Goal: Information Seeking & Learning: Find contact information

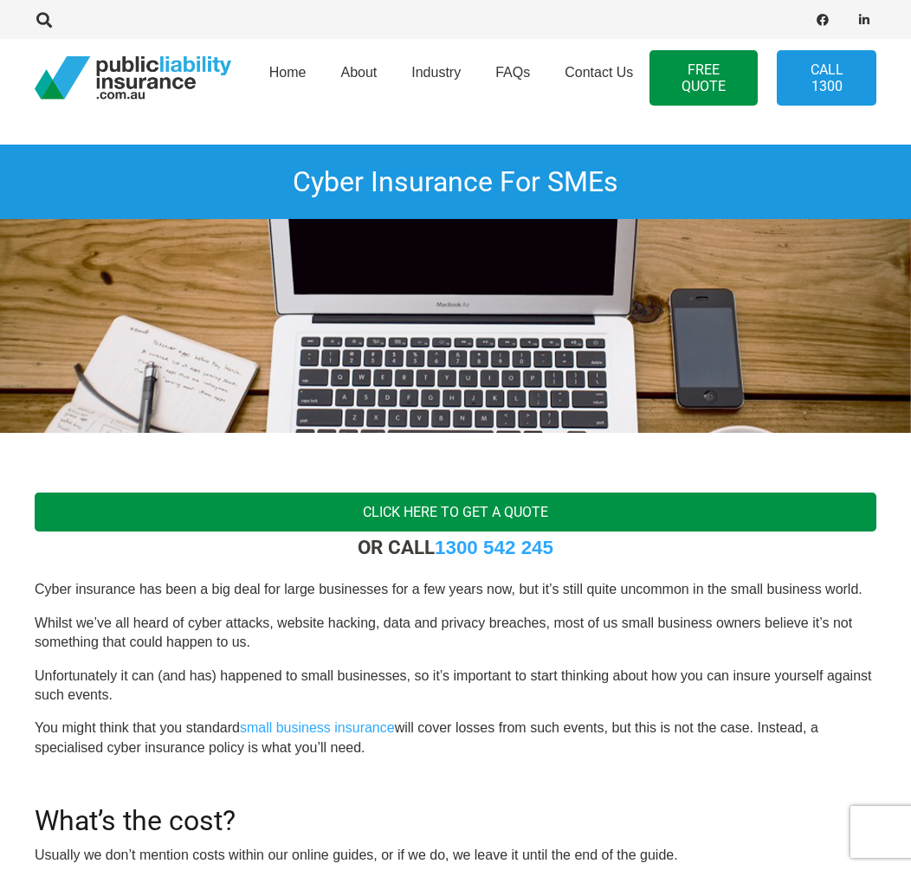
click at [337, 493] on link "Click here to get a quote" at bounding box center [456, 512] width 842 height 39
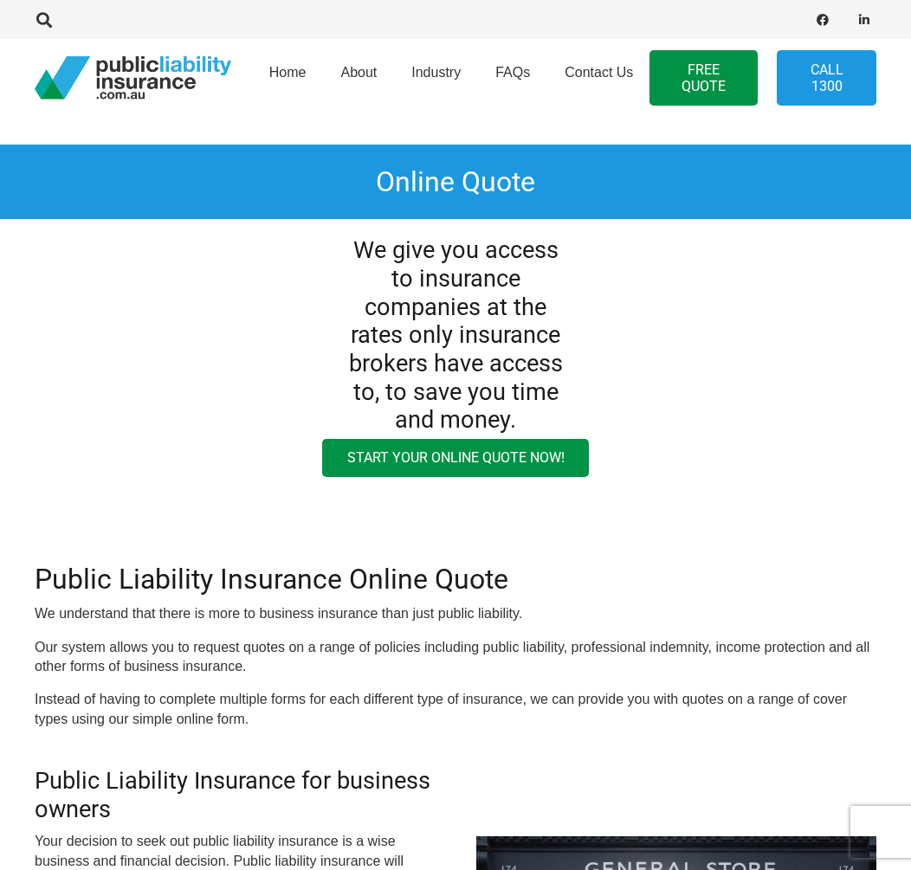
click at [203, 376] on div "We give you access to insurance companies at the rates only insurance brokers h…" at bounding box center [455, 326] width 952 height 215
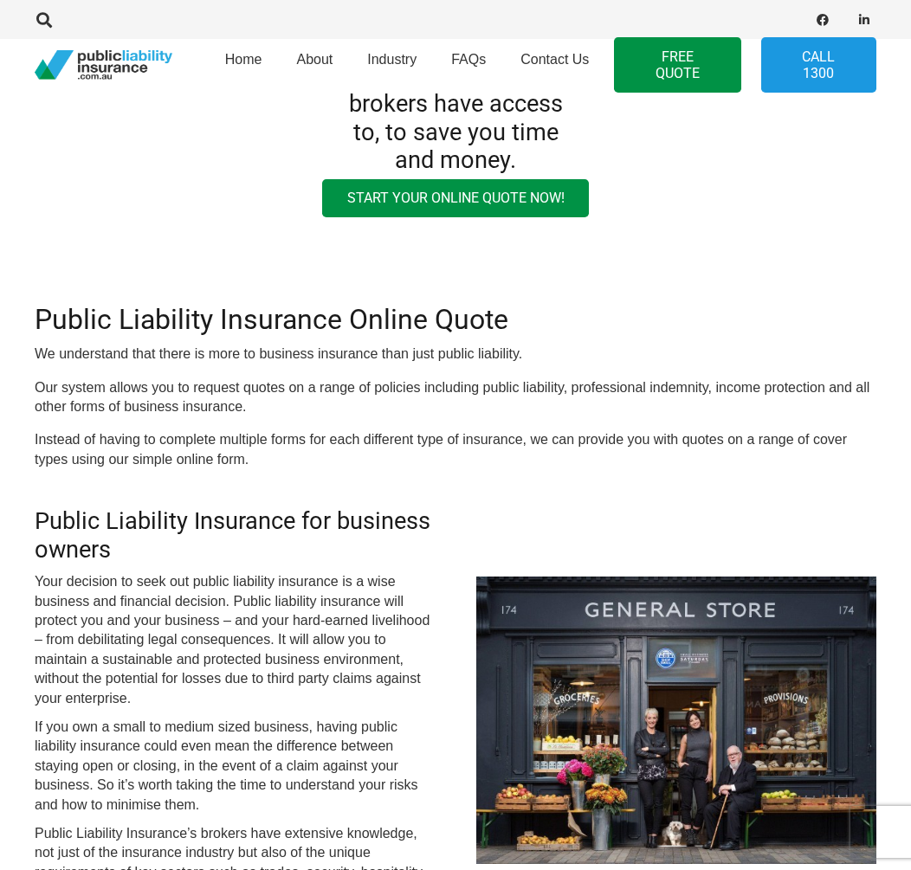
scroll to position [346, 0]
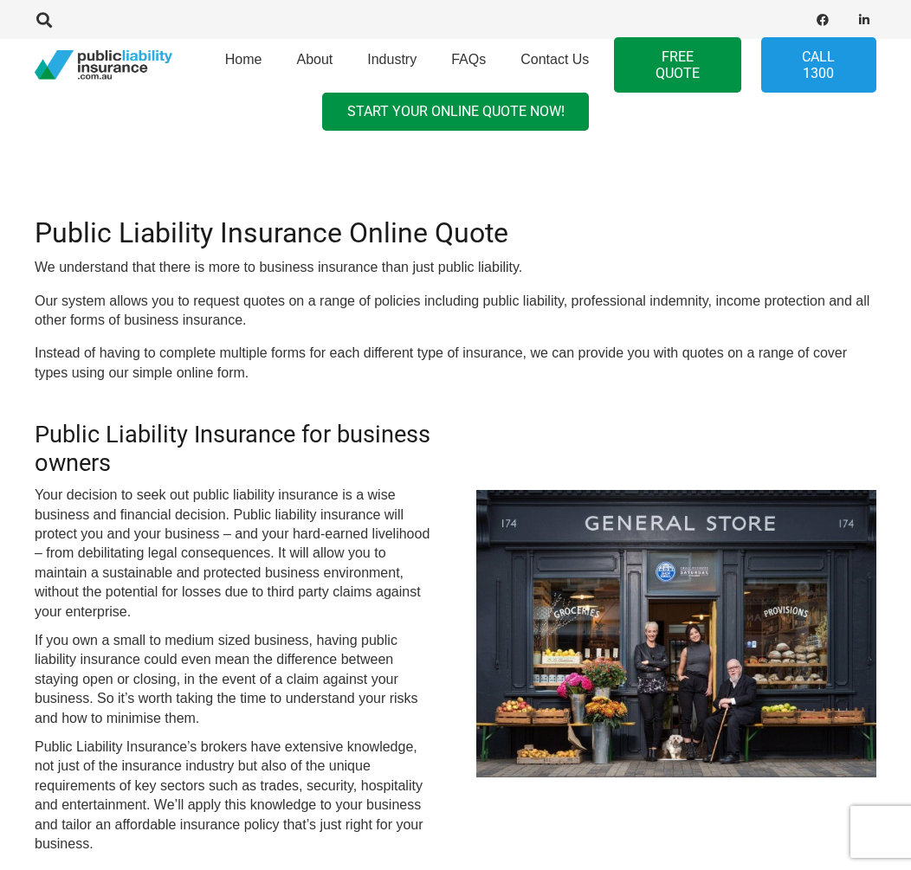
click at [14, 48] on div "Home About Industry FAQs Contact Us FREE QUOTE Call 1300" at bounding box center [455, 65] width 911 height 52
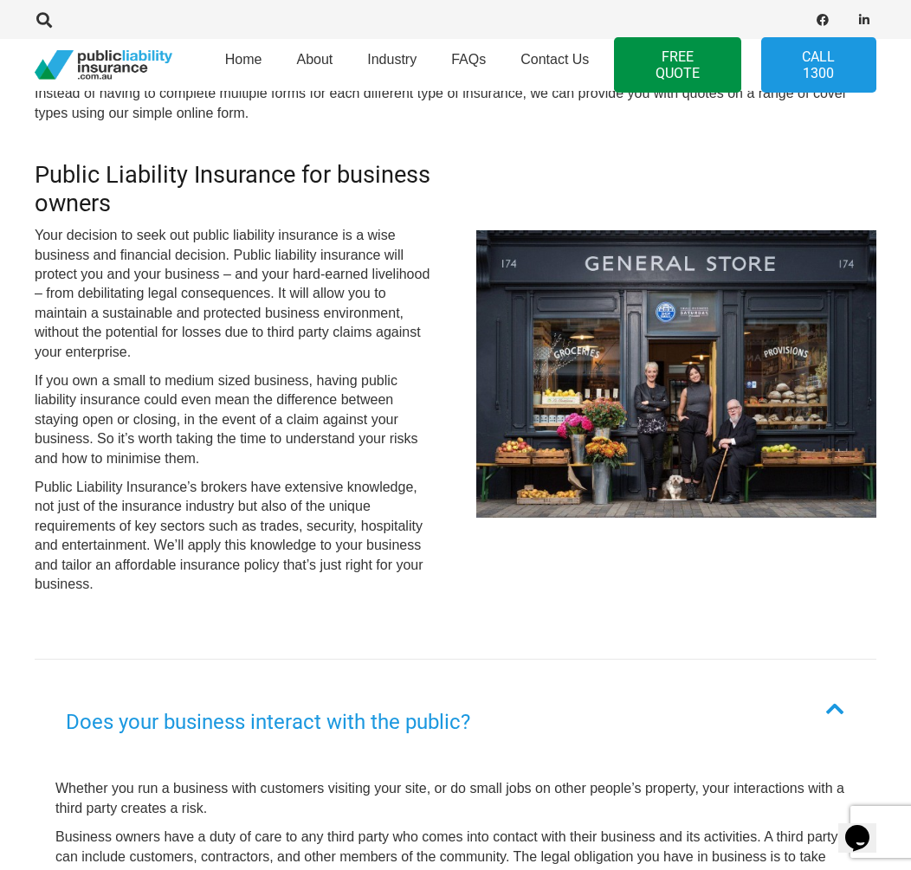
scroll to position [0, 21]
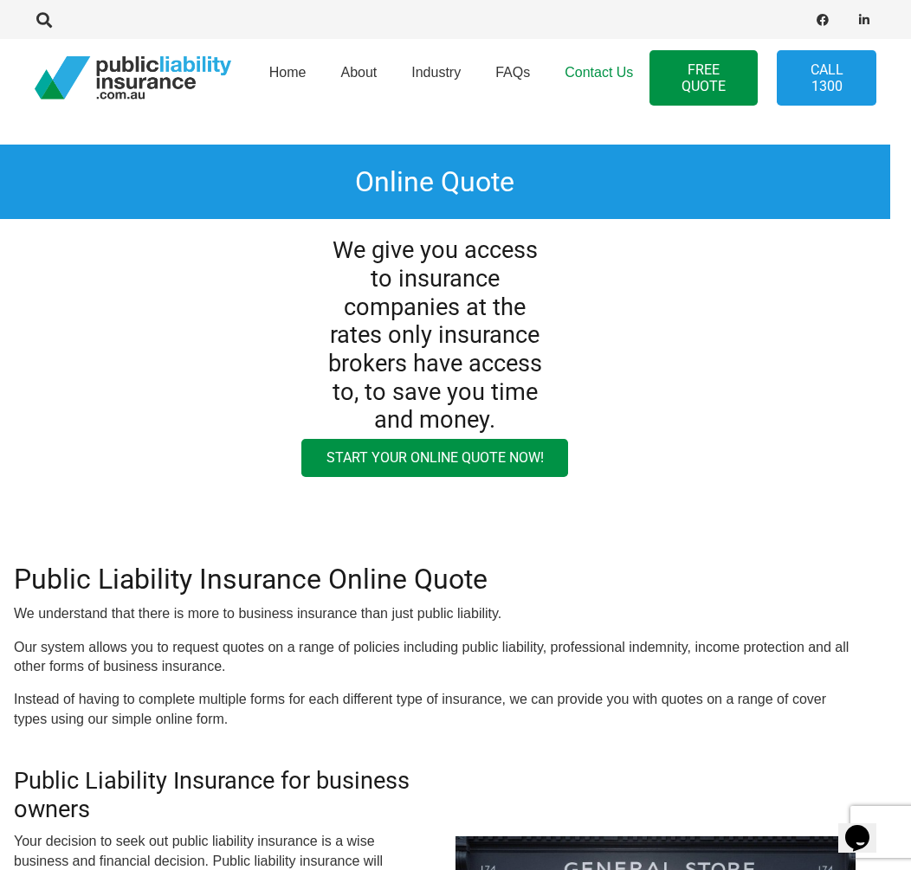
click at [612, 60] on link "Contact Us" at bounding box center [598, 78] width 103 height 88
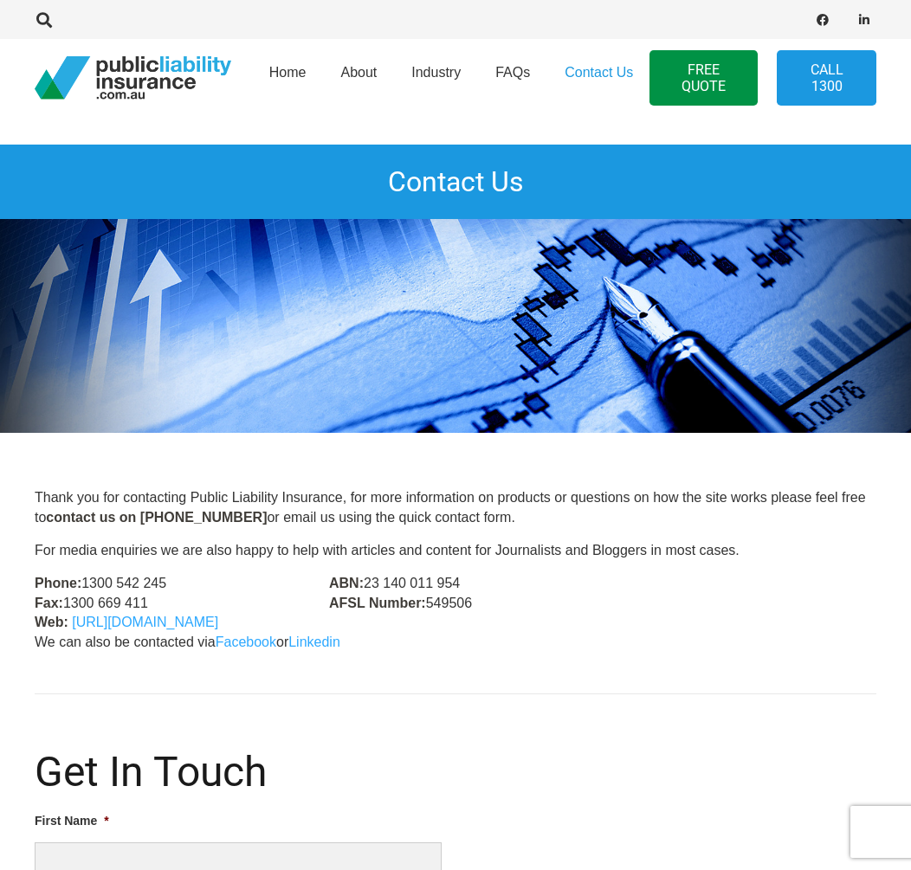
click at [626, 9] on div at bounding box center [651, 20] width 450 height 24
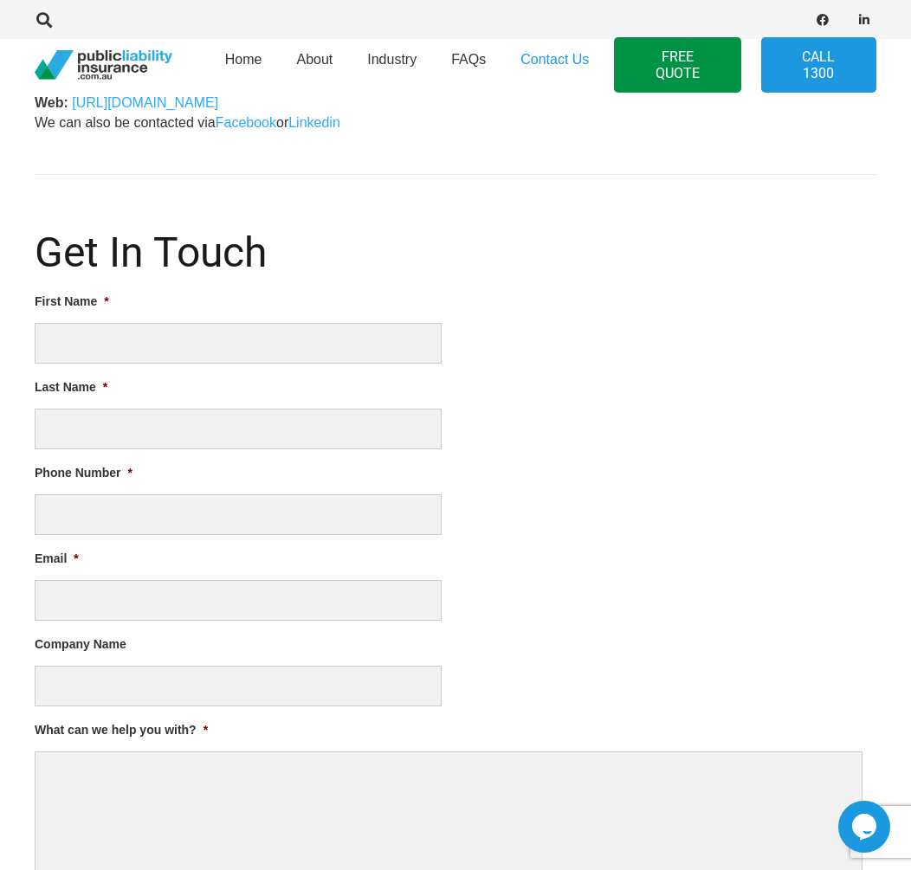
scroll to position [606, 0]
